Goal: Download file/media

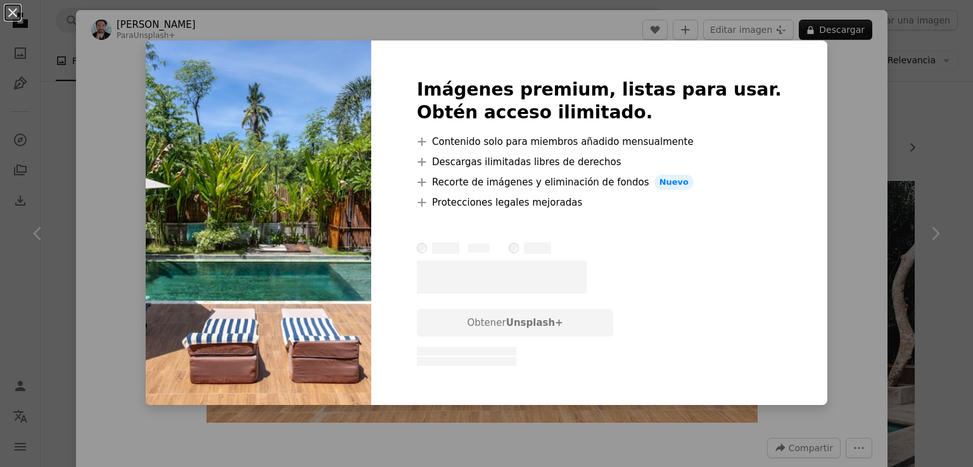
scroll to position [317, 0]
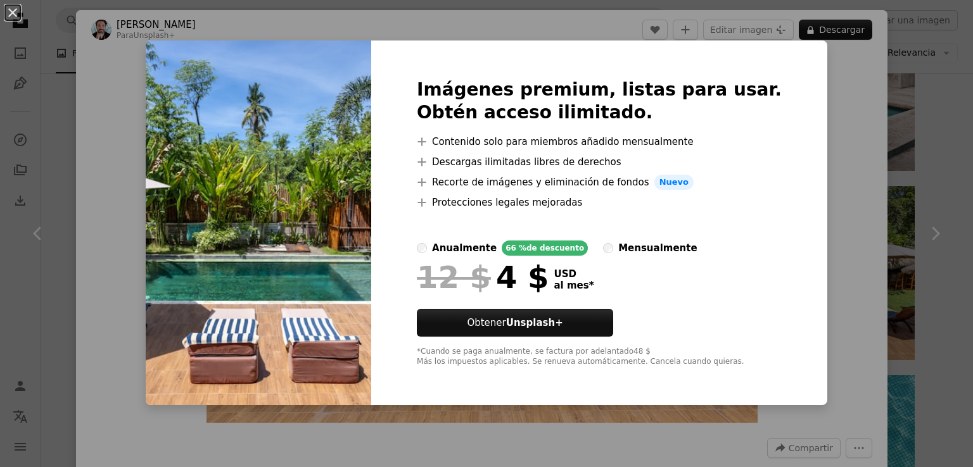
click at [842, 201] on div "An X shape Imágenes premium, listas para usar. Obtén acceso ilimitado. A plus s…" at bounding box center [486, 233] width 973 height 467
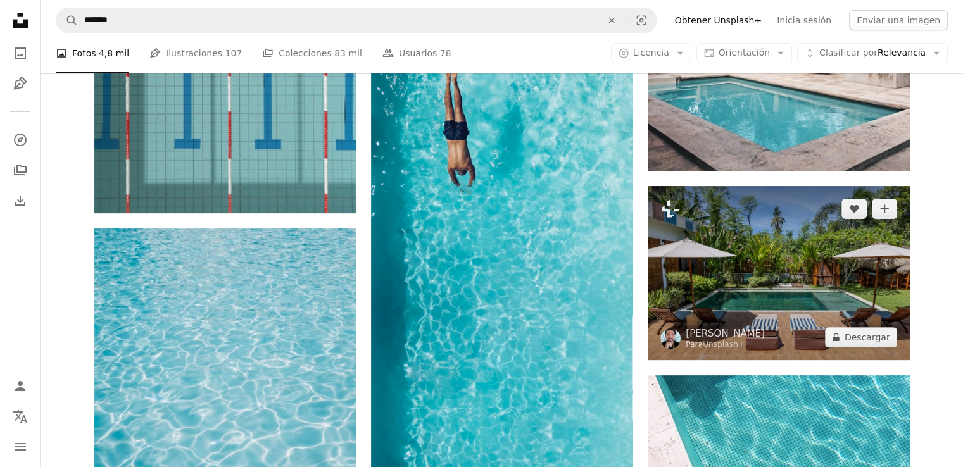
click at [803, 241] on img at bounding box center [779, 273] width 262 height 174
